Goal: Go to known website: Access a specific website the user already knows

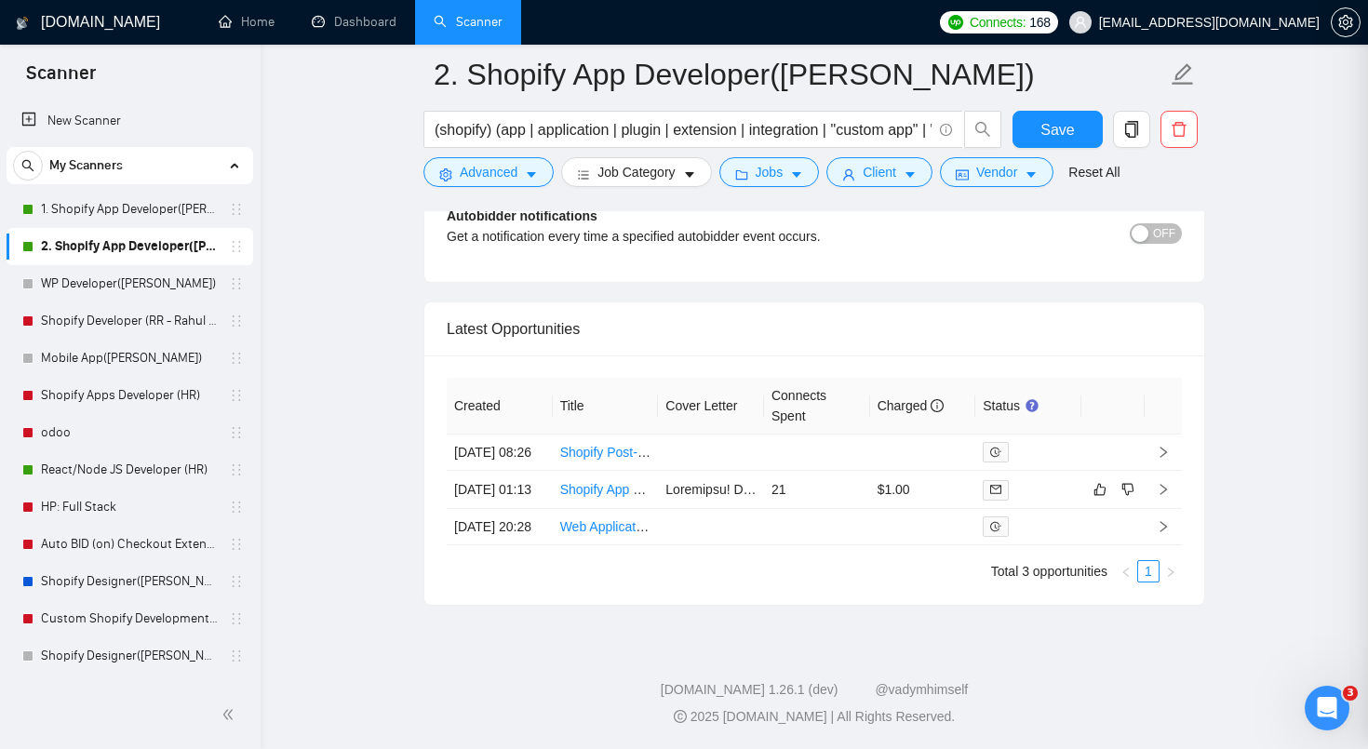
scroll to position [4864, 0]
click at [471, 30] on link "Scanner" at bounding box center [468, 22] width 69 height 16
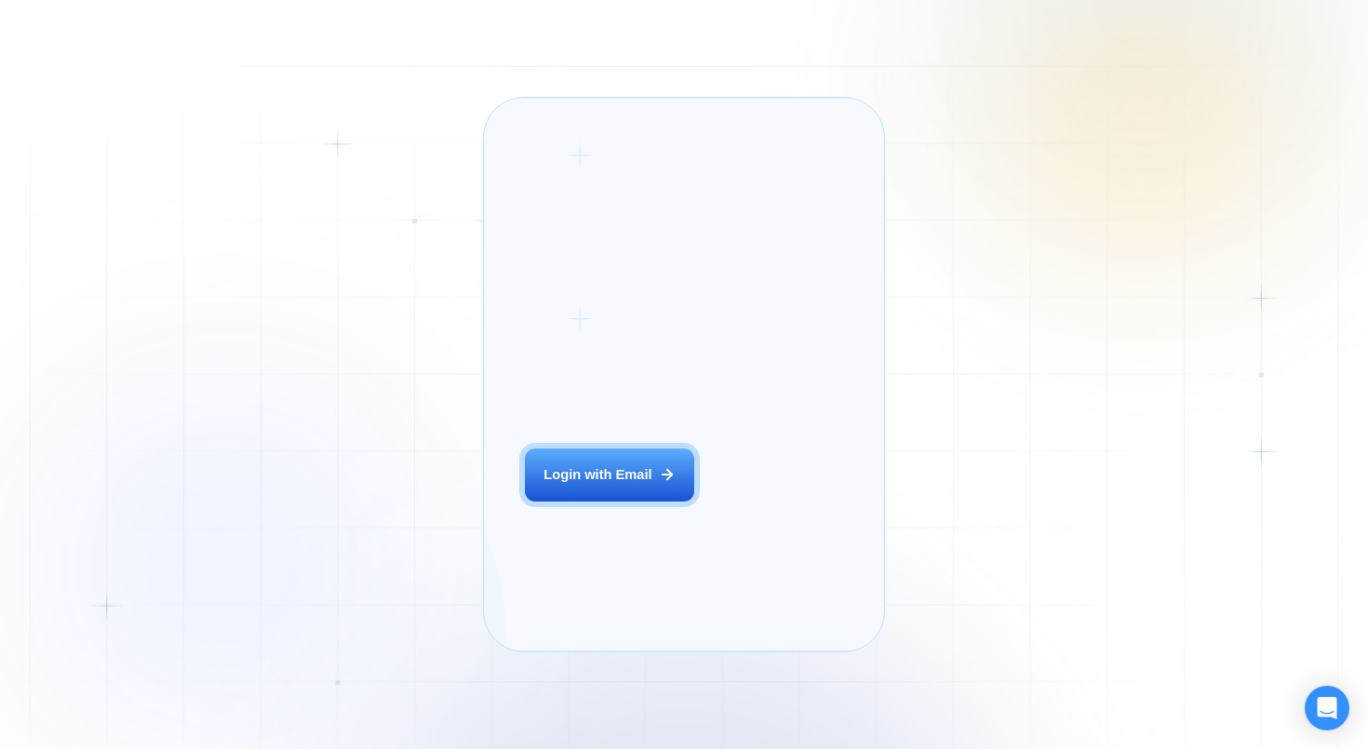
click at [594, 484] on div "Login with Email" at bounding box center [598, 474] width 108 height 19
